Goal: Task Accomplishment & Management: Complete application form

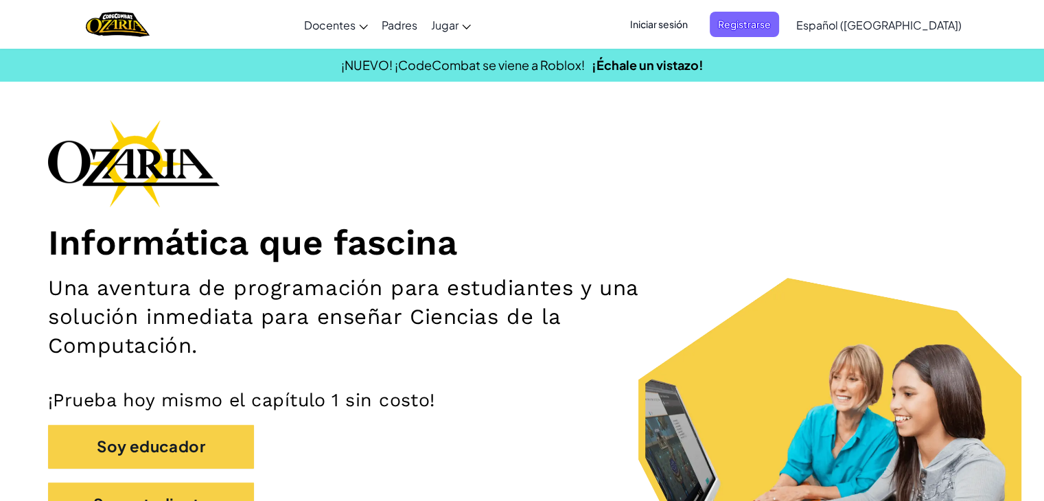
click at [675, 27] on span "Iniciar sesión" at bounding box center [659, 24] width 74 height 25
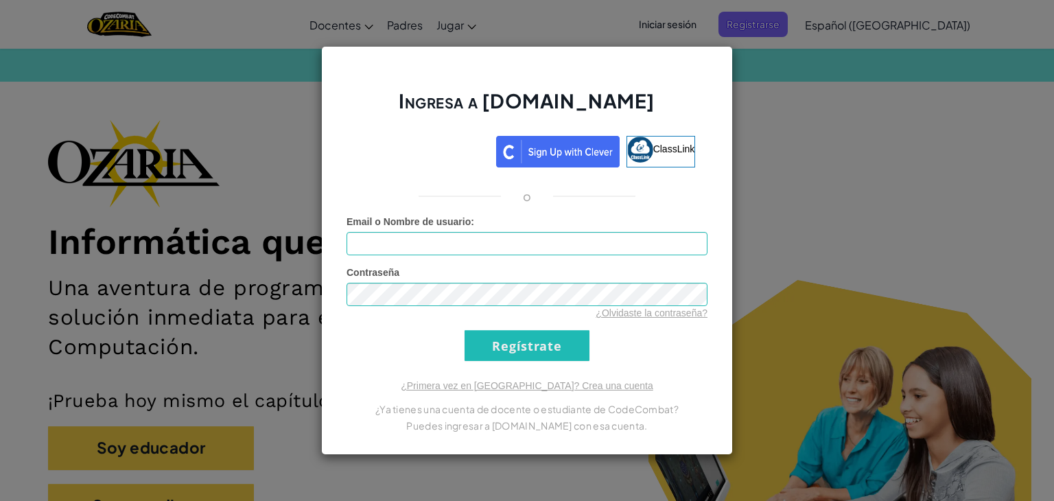
click at [239, 206] on div "Ingresa a [DOMAIN_NAME] ClassLink o Error desconocido. Email o Nombre de usuari…" at bounding box center [527, 250] width 1054 height 501
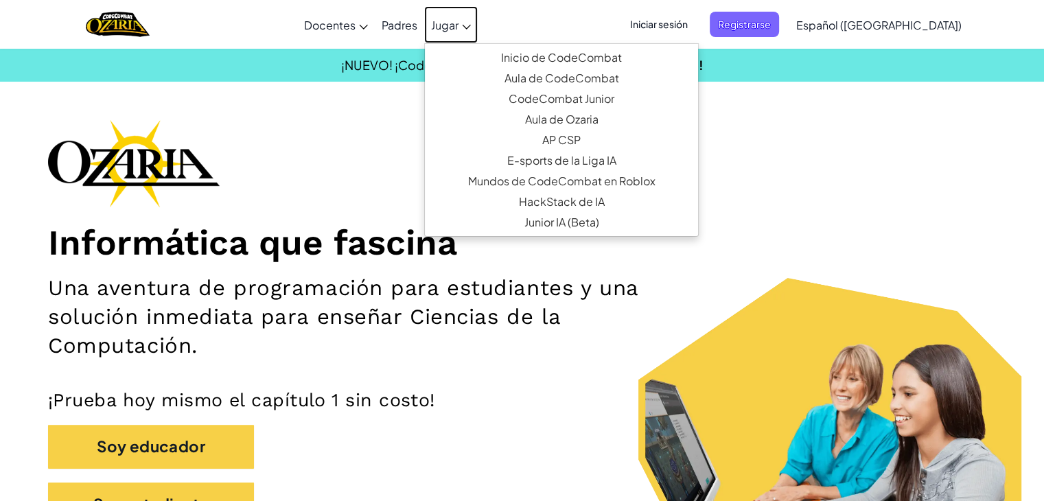
click at [474, 10] on link "Jugar" at bounding box center [451, 24] width 54 height 37
click at [458, 23] on span "Jugar" at bounding box center [444, 25] width 27 height 14
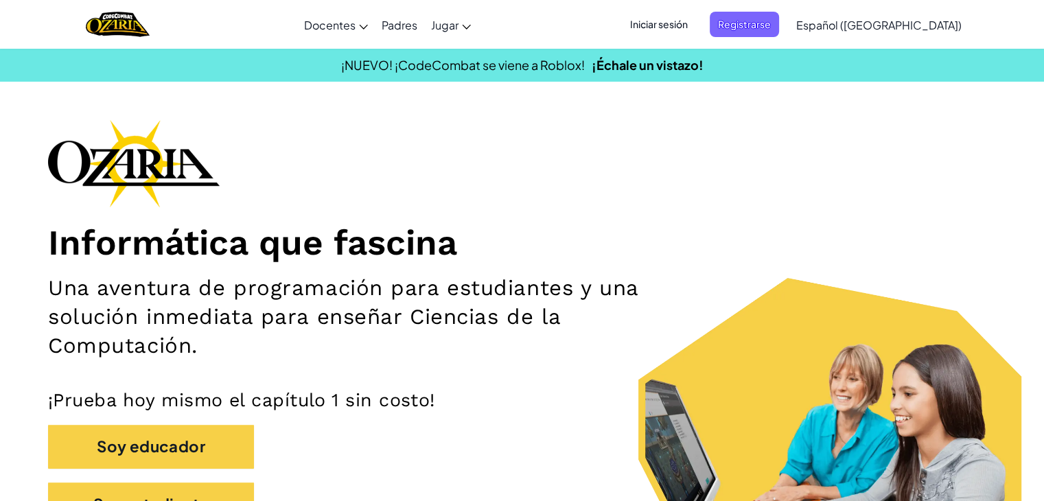
click at [682, 30] on span "Iniciar sesión" at bounding box center [659, 24] width 74 height 25
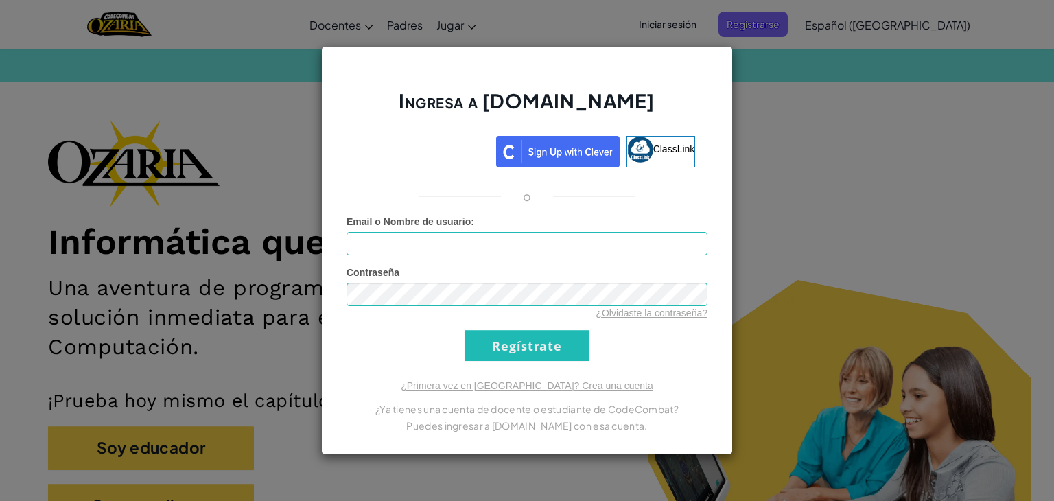
drag, startPoint x: 682, startPoint y: 30, endPoint x: 421, endPoint y: 259, distance: 346.7
click at [421, 259] on div "Ingresa a [DOMAIN_NAME] ClassLink o Error desconocido. Email o Nombre de usuari…" at bounding box center [527, 250] width 1054 height 501
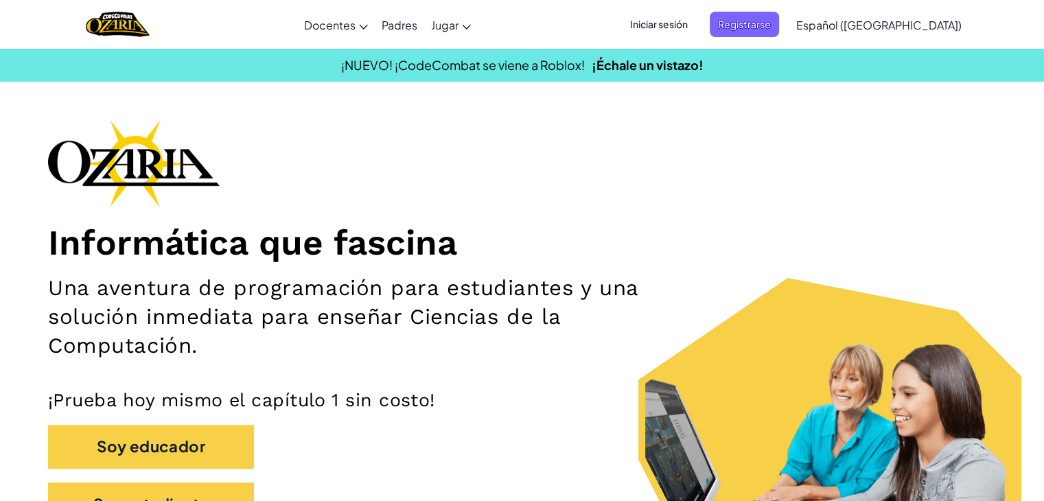
click at [665, 25] on span "Iniciar sesión" at bounding box center [659, 24] width 74 height 25
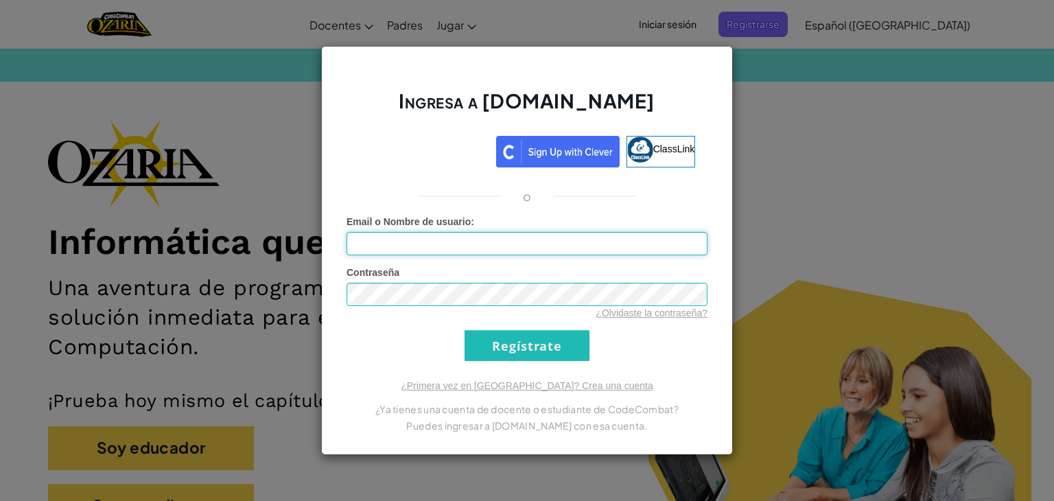
click at [399, 241] on input "Email o Nombre de usuario :" at bounding box center [527, 243] width 361 height 23
type input "[EMAIL_ADDRESS][DOMAIN_NAME]"
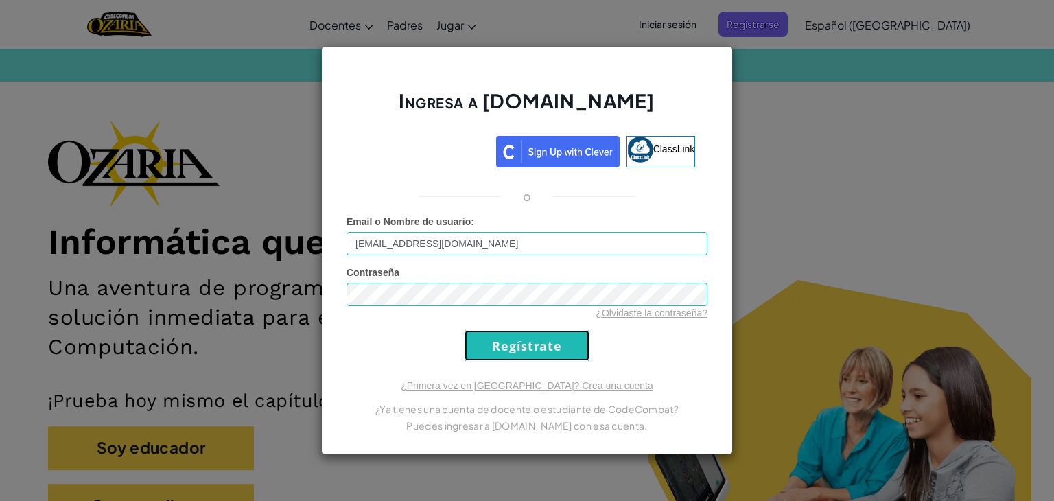
click at [484, 339] on input "Regístrate" at bounding box center [527, 345] width 125 height 31
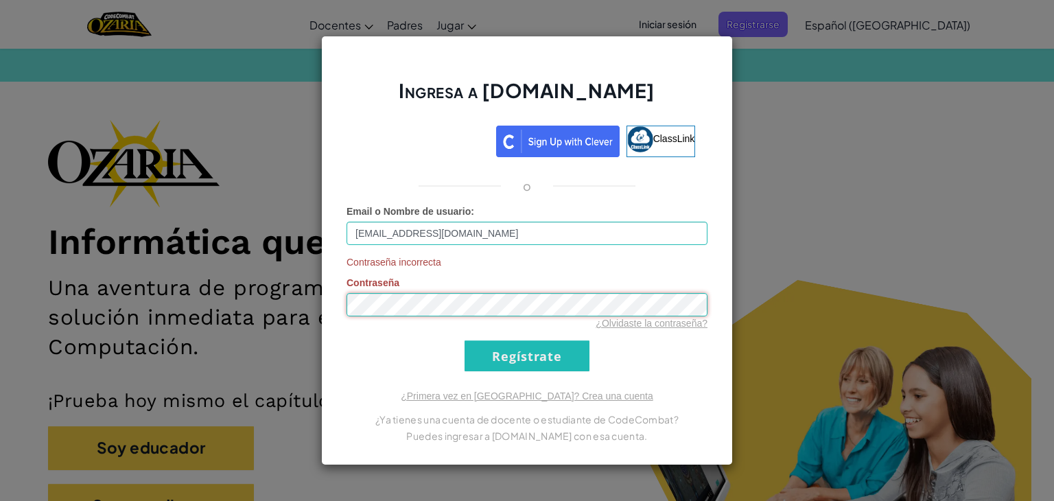
click at [465, 340] on input "Regístrate" at bounding box center [527, 355] width 125 height 31
click at [483, 352] on input "Regístrate" at bounding box center [527, 355] width 125 height 31
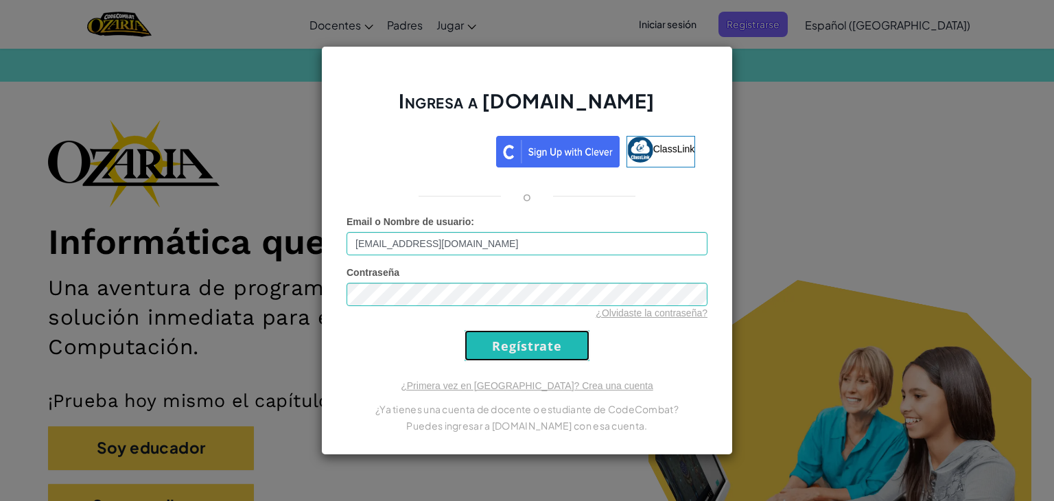
click at [483, 352] on input "Regístrate" at bounding box center [527, 345] width 125 height 31
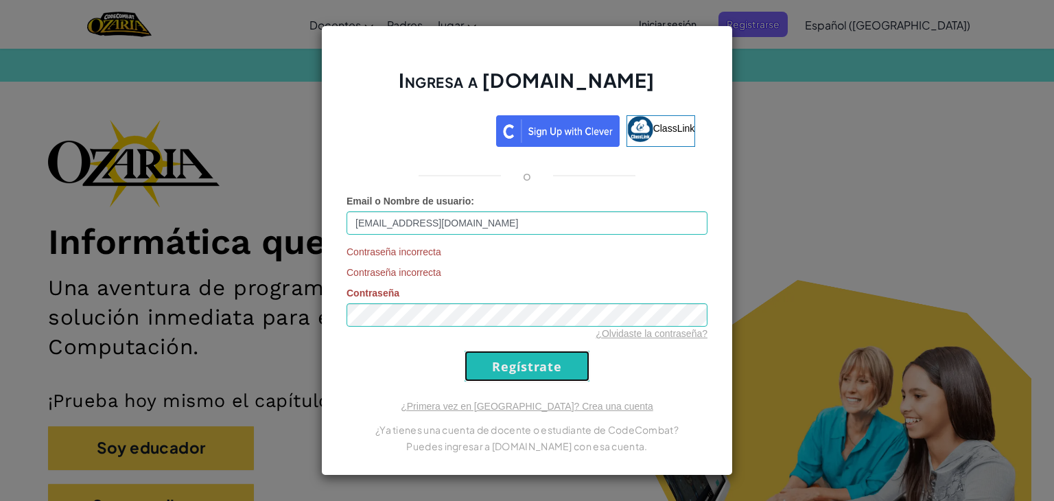
drag, startPoint x: 483, startPoint y: 352, endPoint x: 169, endPoint y: 223, distance: 339.7
click at [169, 223] on div "Ingresa a [DOMAIN_NAME] ClassLink o Email o Nombre de usuario : [EMAIL_ADDRESS]…" at bounding box center [527, 250] width 1054 height 501
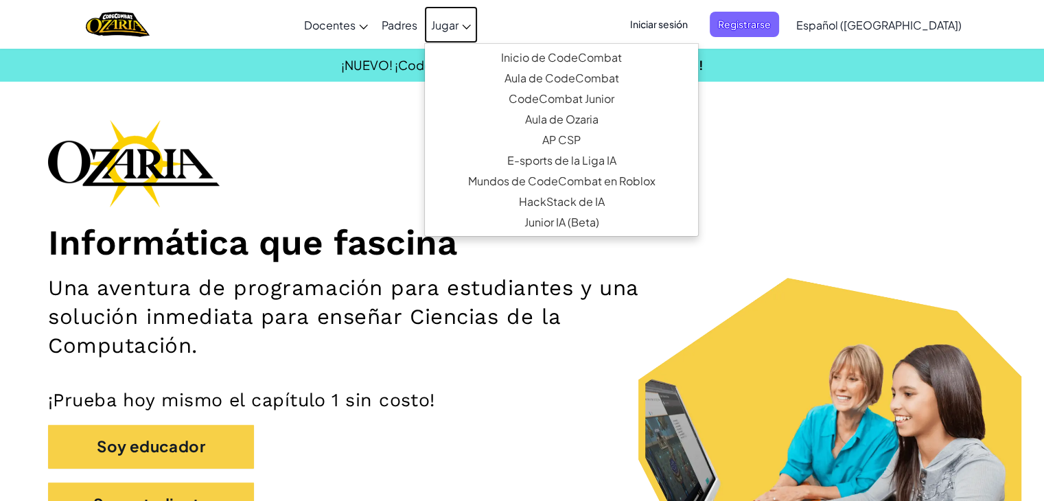
click at [458, 26] on span "Jugar" at bounding box center [444, 25] width 27 height 14
click at [675, 25] on span "Iniciar sesión" at bounding box center [659, 24] width 74 height 25
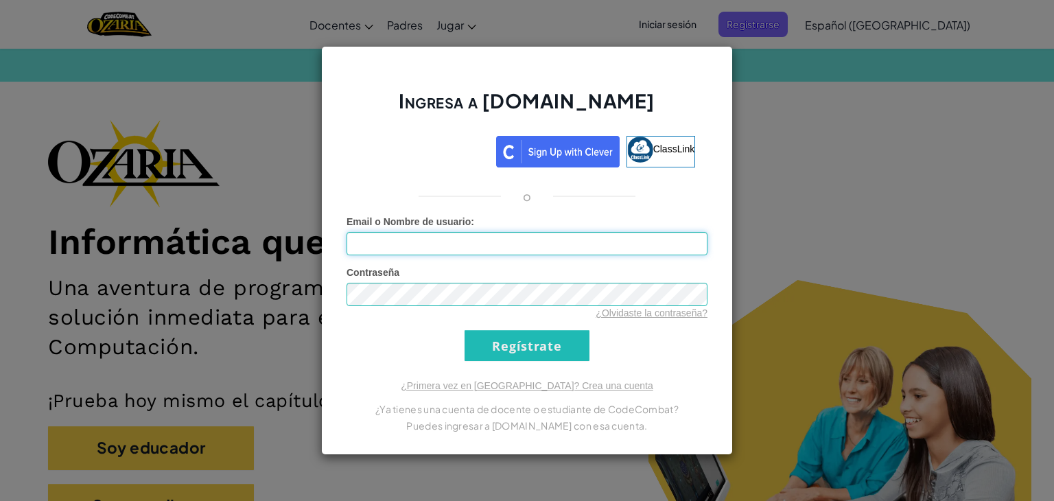
click at [514, 239] on input "Email o Nombre de usuario :" at bounding box center [527, 243] width 361 height 23
type input "[EMAIL_ADDRESS][DOMAIN_NAME]"
click at [483, 361] on div "Ingresa a [DOMAIN_NAME] ClassLink o Error desconocido. Email o Nombre de usuari…" at bounding box center [527, 250] width 412 height 409
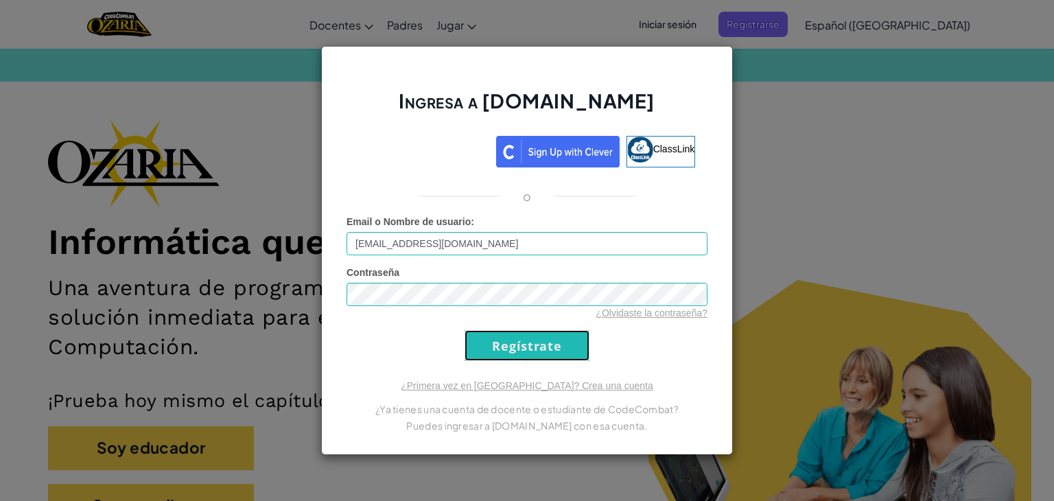
click at [490, 349] on input "Regístrate" at bounding box center [527, 345] width 125 height 31
